Goal: Find specific page/section: Locate a particular part of the current website

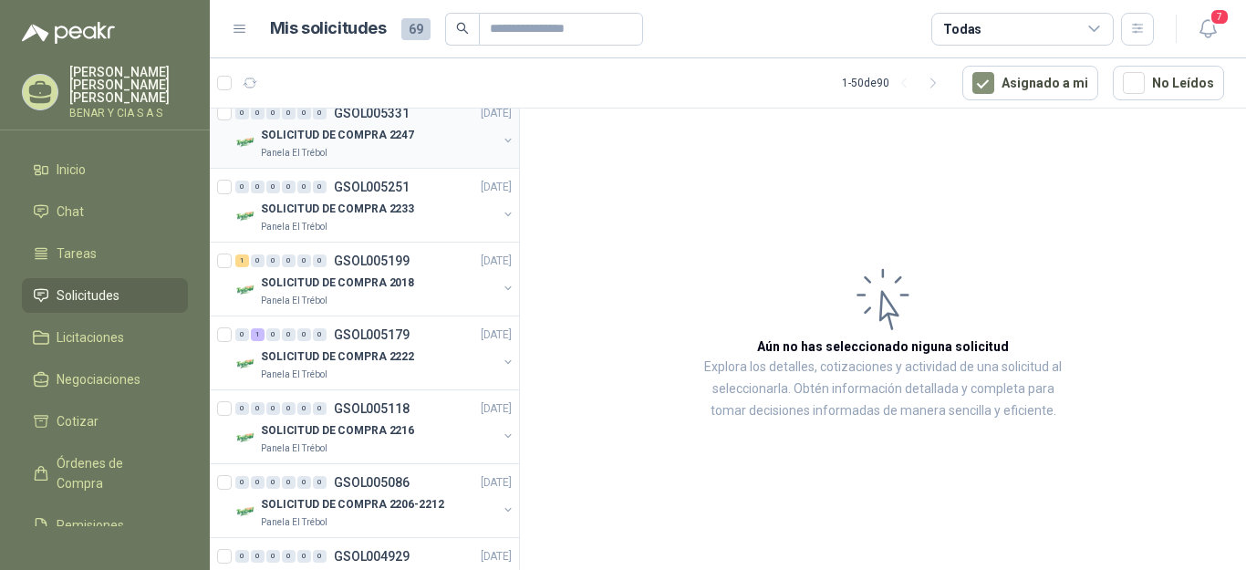
scroll to position [182, 0]
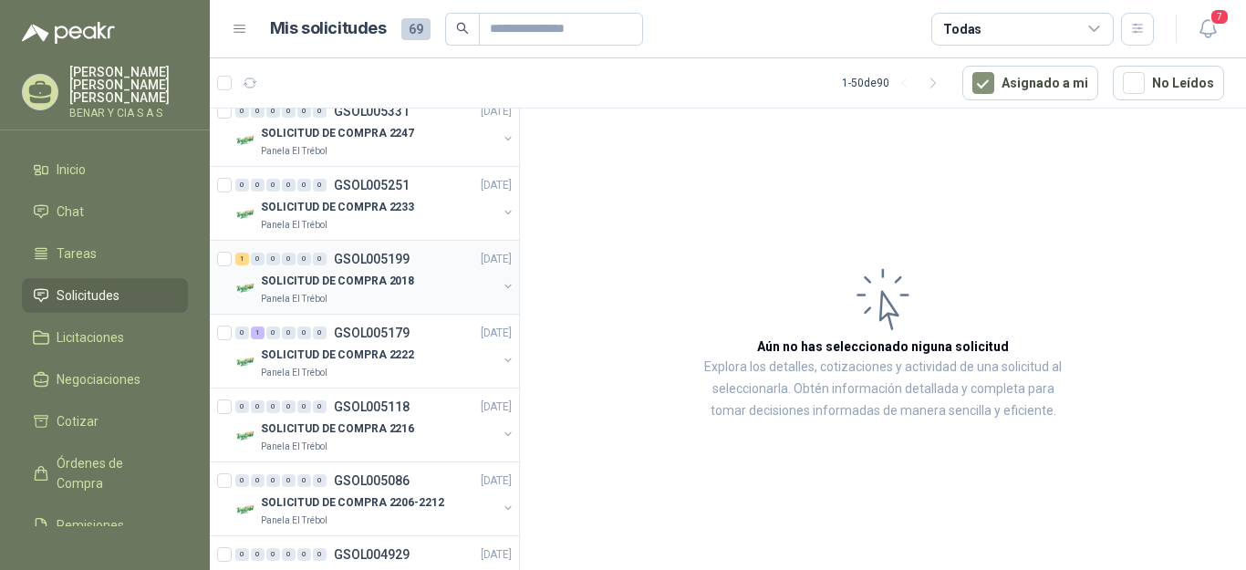
click at [447, 283] on div "SOLICITUD DE COMPRA 2018" at bounding box center [379, 281] width 236 height 22
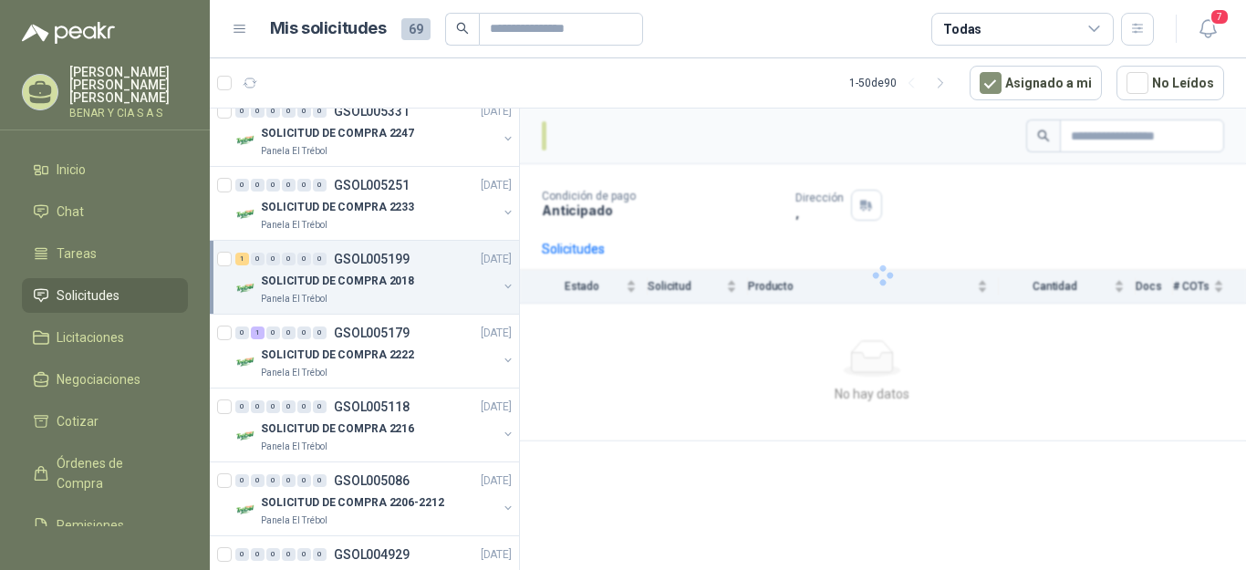
click at [447, 283] on div "SOLICITUD DE COMPRA 2018" at bounding box center [379, 281] width 236 height 22
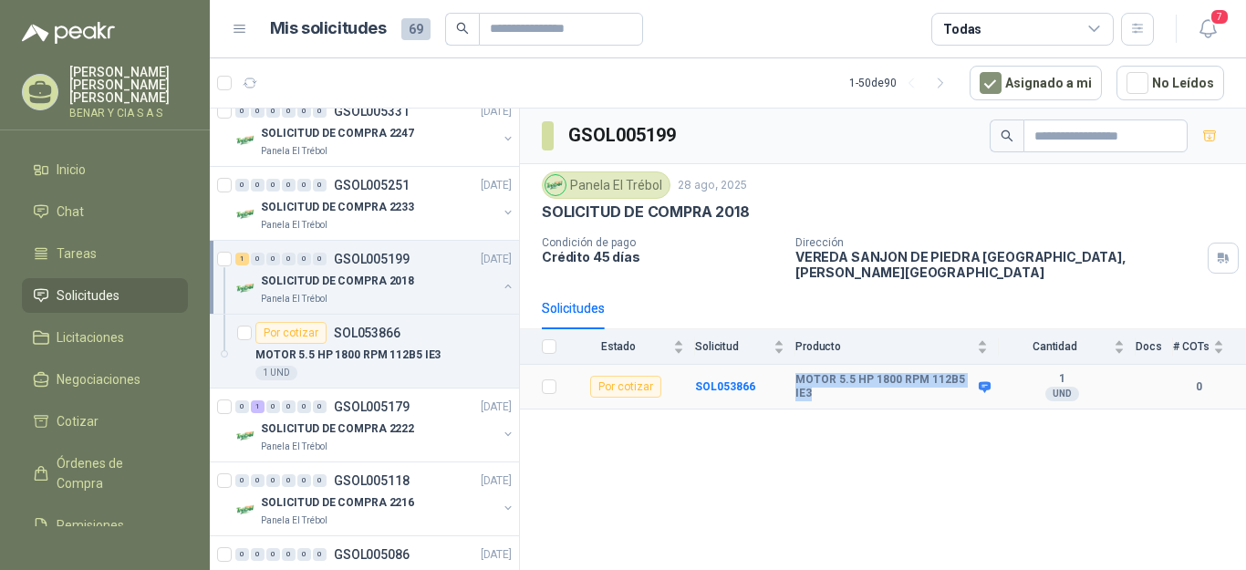
drag, startPoint x: 800, startPoint y: 371, endPoint x: 870, endPoint y: 370, distance: 70.2
click at [878, 383] on b "MOTOR 5.5 HP 1800 RPM 112B5 IE3" at bounding box center [884, 387] width 179 height 28
copy b "MOTOR 5.5 HP 1800 RPM 112B5 IE3"
